Goal: Task Accomplishment & Management: Manage account settings

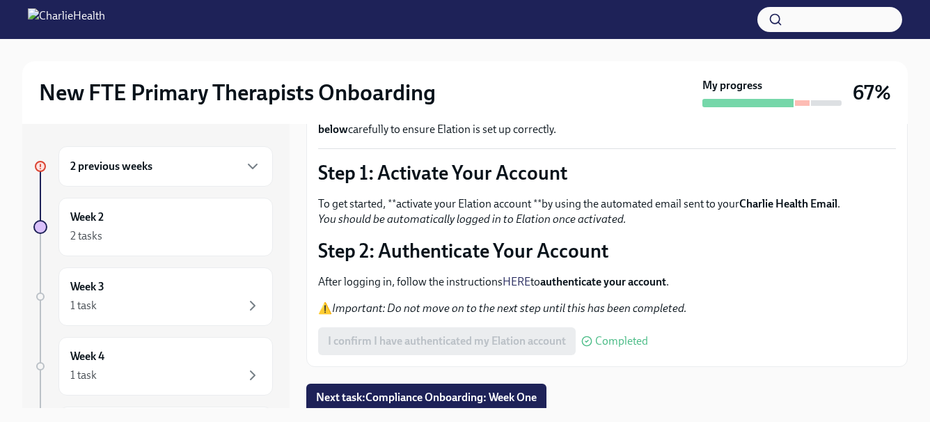
scroll to position [115, 0]
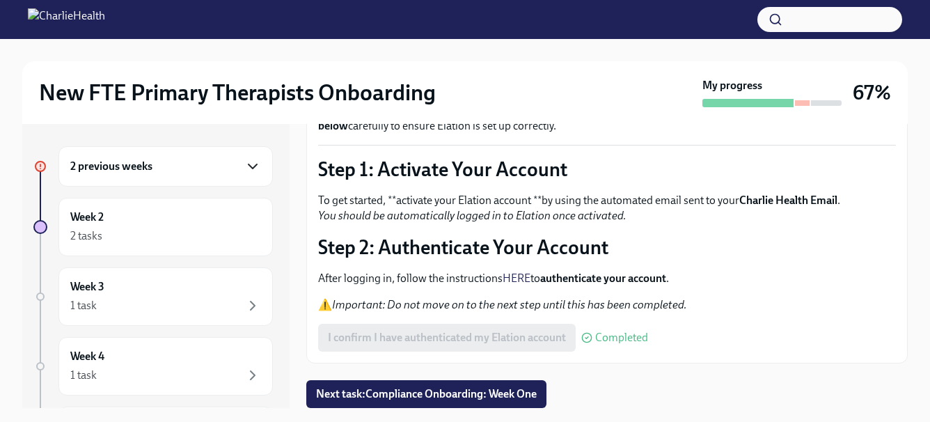
click at [248, 165] on icon "button" at bounding box center [252, 166] width 8 height 4
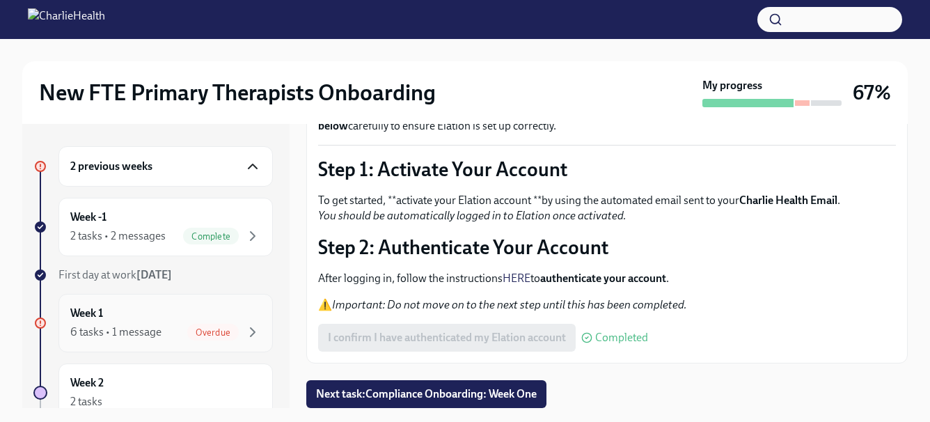
click at [208, 339] on div "Overdue" at bounding box center [213, 332] width 52 height 17
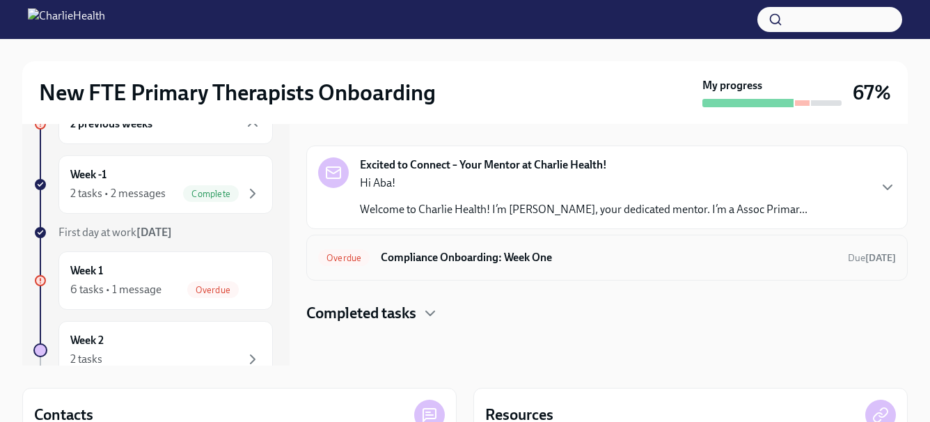
click at [490, 260] on h6 "Compliance Onboarding: Week One" at bounding box center [609, 257] width 456 height 15
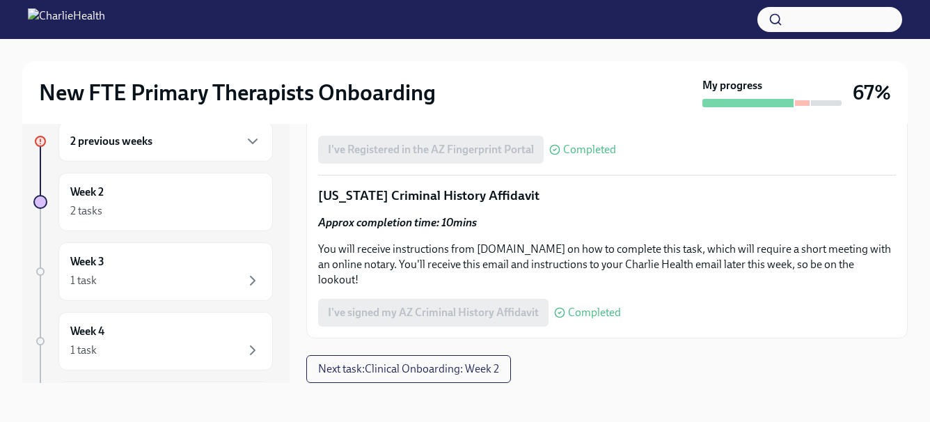
scroll to position [1968, 0]
click at [141, 150] on div "2 previous weeks" at bounding box center [165, 141] width 214 height 40
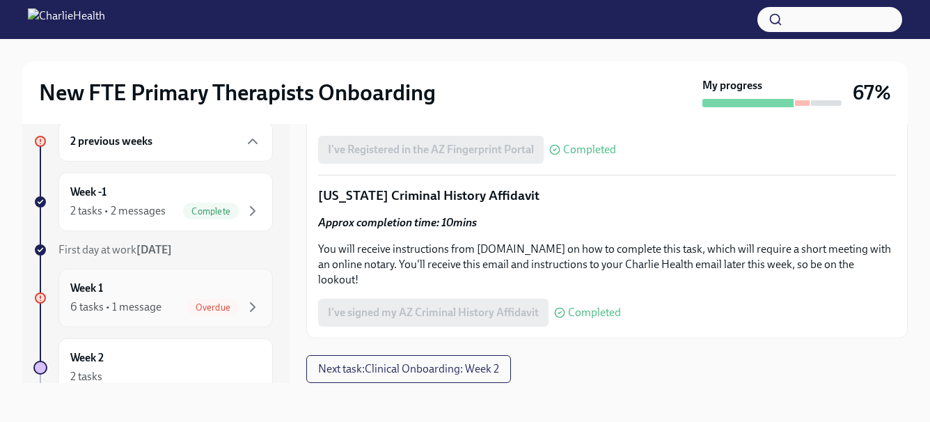
click at [204, 313] on div "Overdue" at bounding box center [213, 307] width 52 height 17
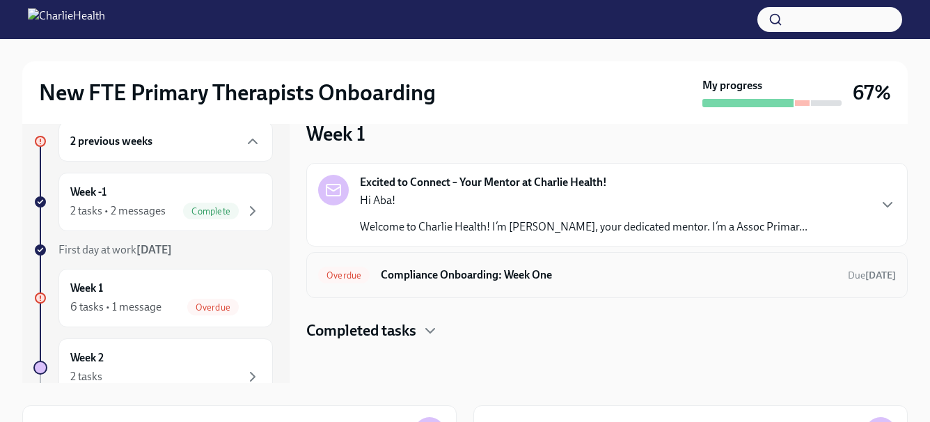
click at [338, 275] on span "Overdue" at bounding box center [344, 275] width 52 height 10
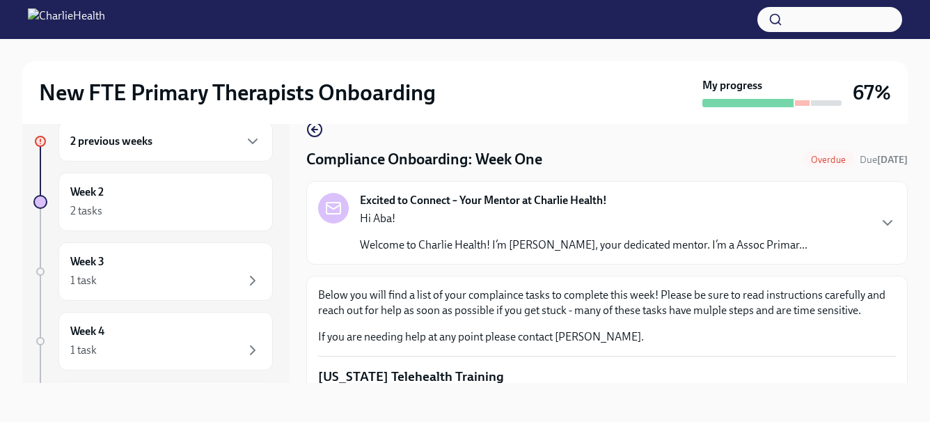
click at [879, 223] on icon "button" at bounding box center [887, 222] width 17 height 17
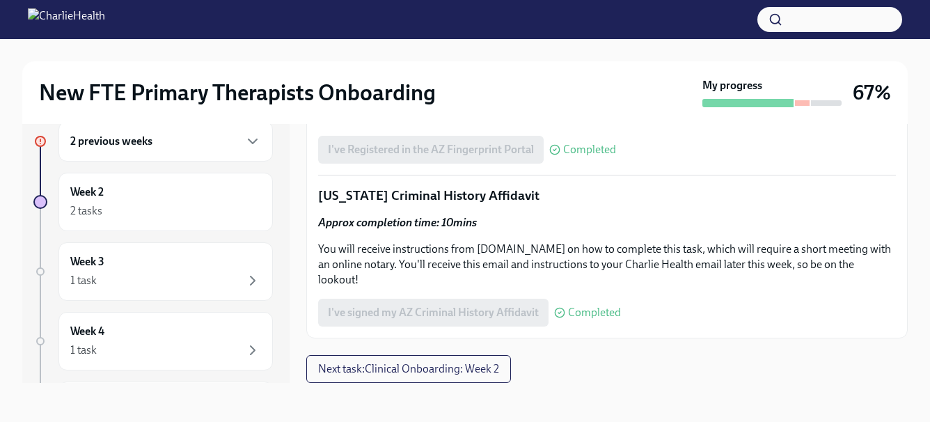
scroll to position [2182, 0]
click at [471, 363] on span "Next task : Clinical Onboarding: Week 2" at bounding box center [408, 369] width 181 height 14
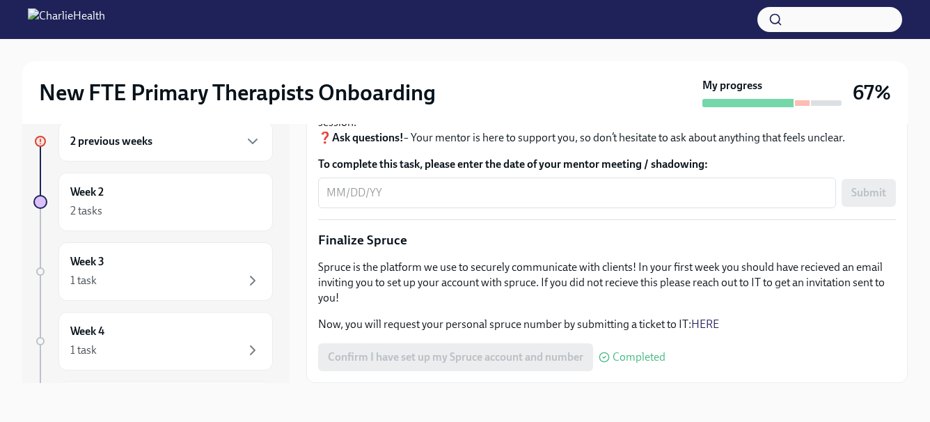
scroll to position [1606, 0]
click at [159, 269] on div "Week 3 1 task" at bounding box center [165, 271] width 191 height 35
